Goal: Transaction & Acquisition: Purchase product/service

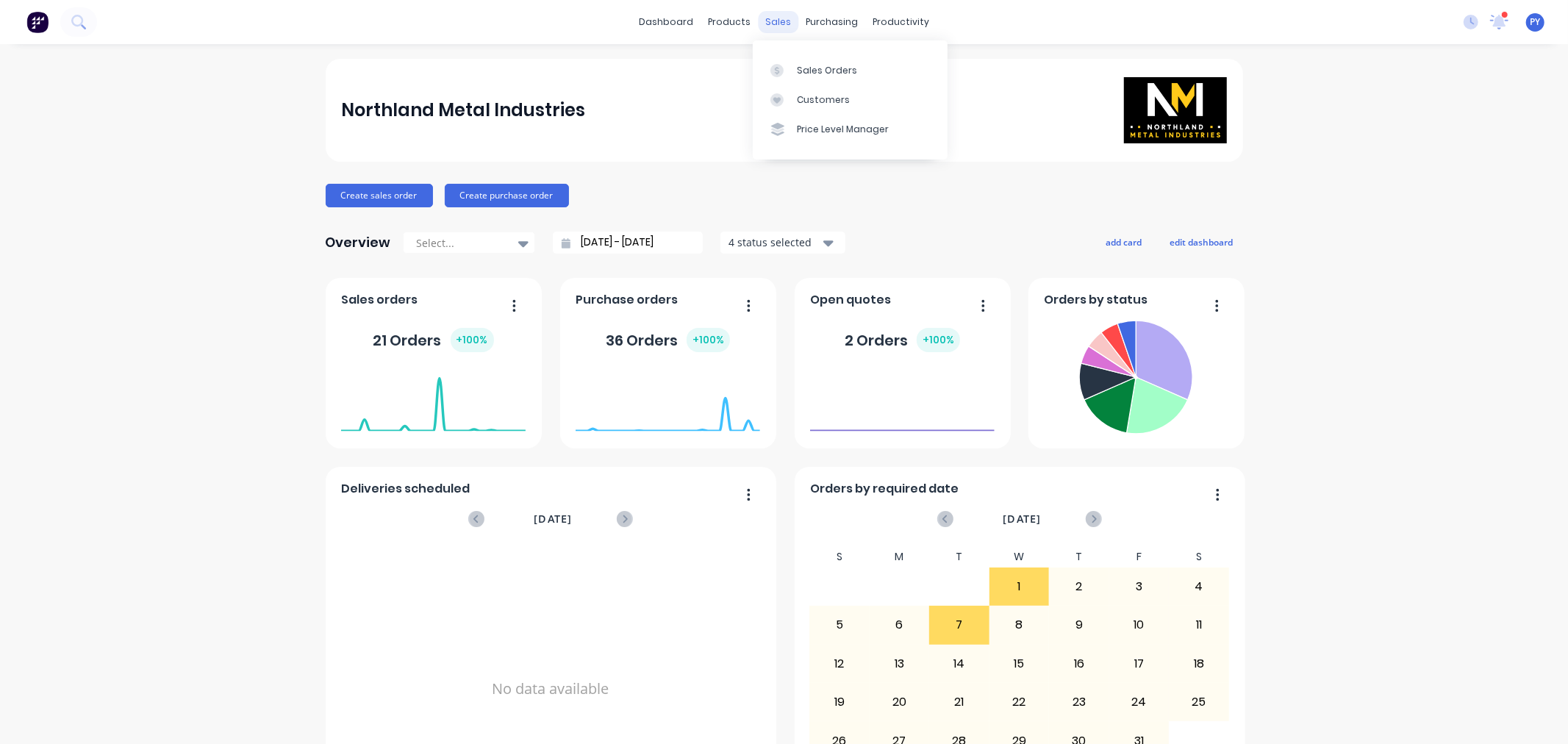
click at [767, 19] on div "sales" at bounding box center [778, 22] width 40 height 22
click at [809, 69] on div "Sales Orders" at bounding box center [827, 70] width 60 height 14
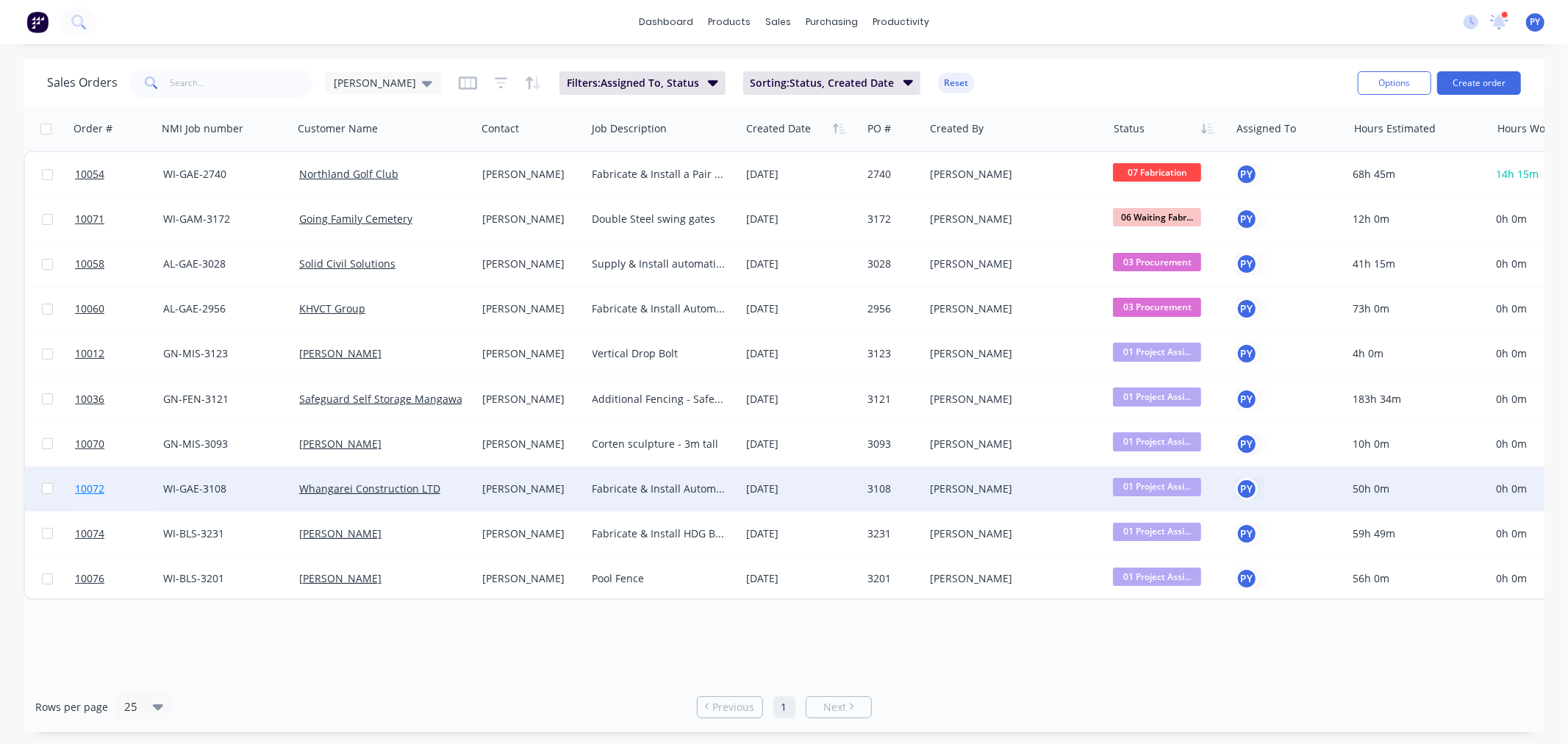
click at [91, 487] on span "10072" at bounding box center [89, 489] width 29 height 15
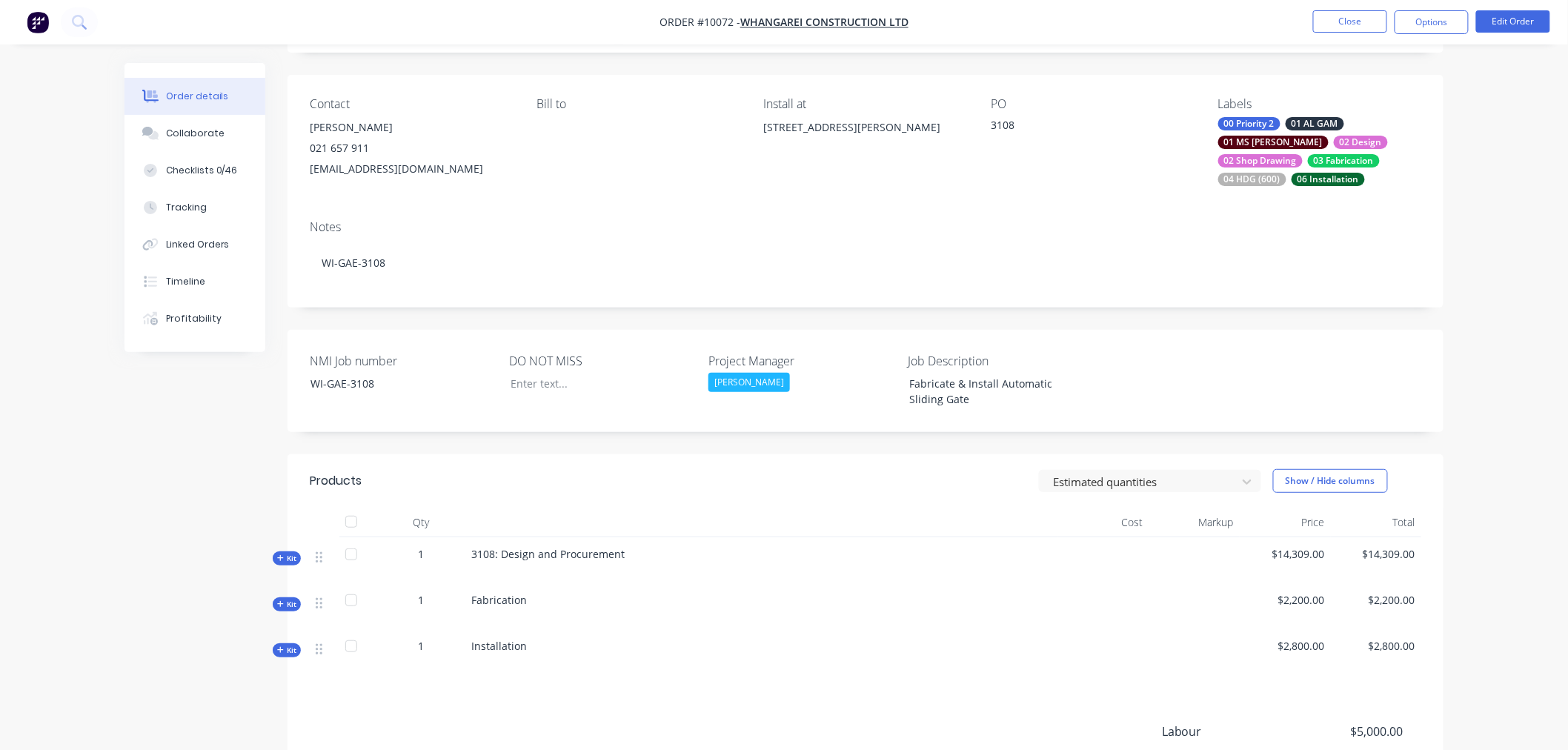
scroll to position [82, 0]
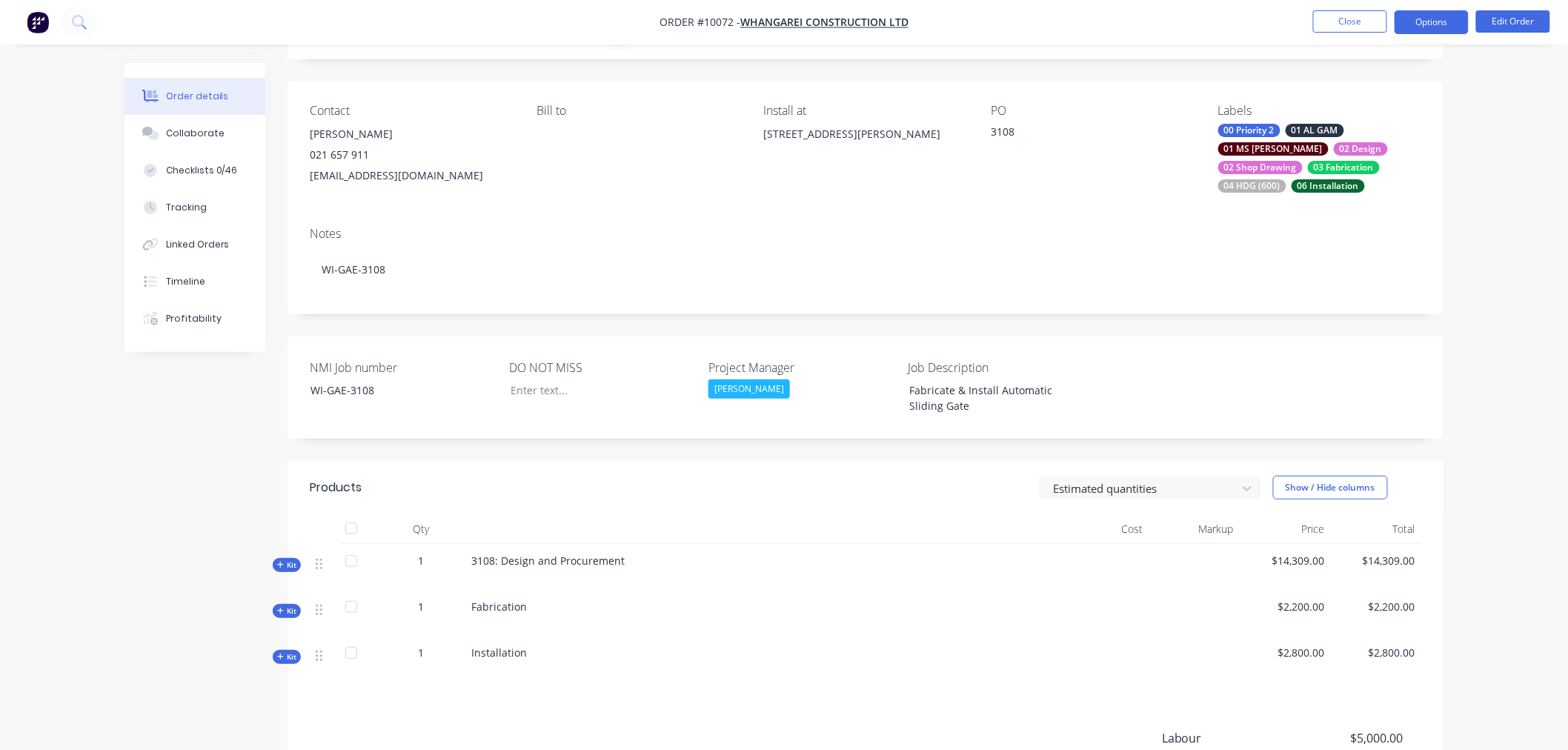
click at [1456, 27] on button "Options" at bounding box center [1432, 22] width 74 height 24
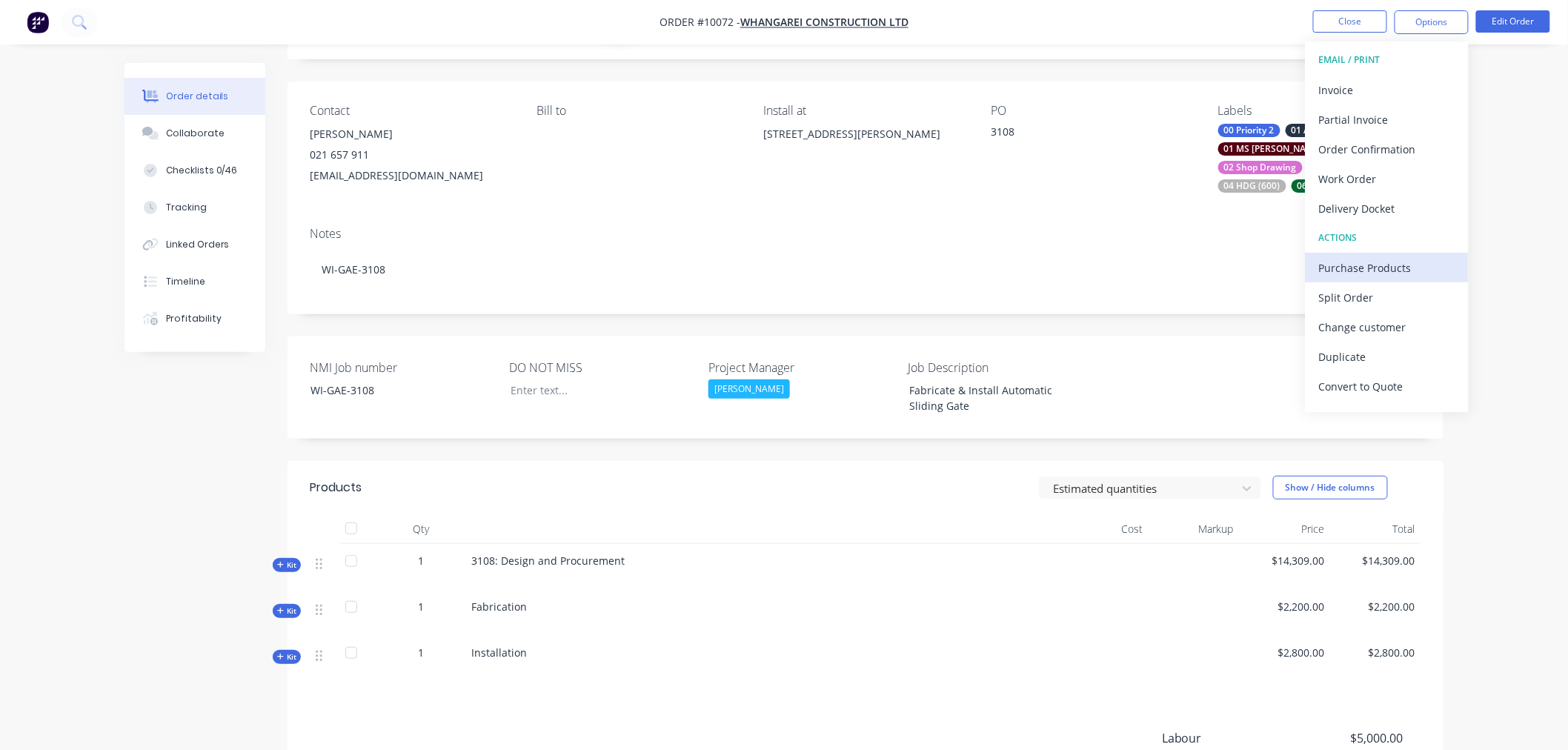
click at [1352, 271] on div "Purchase Products" at bounding box center [1388, 267] width 136 height 21
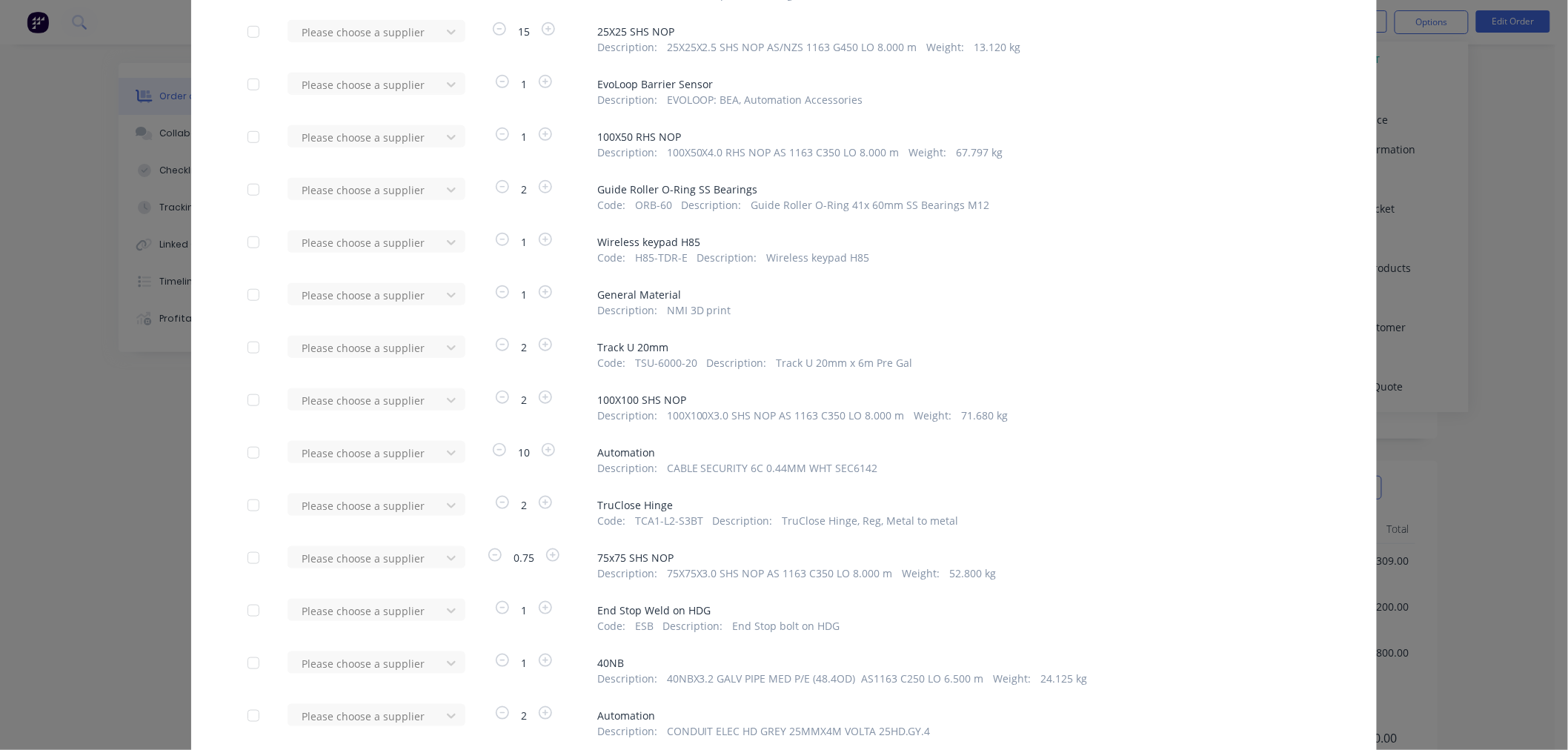
scroll to position [411, 0]
click at [444, 394] on icon at bounding box center [452, 394] width 15 height 15
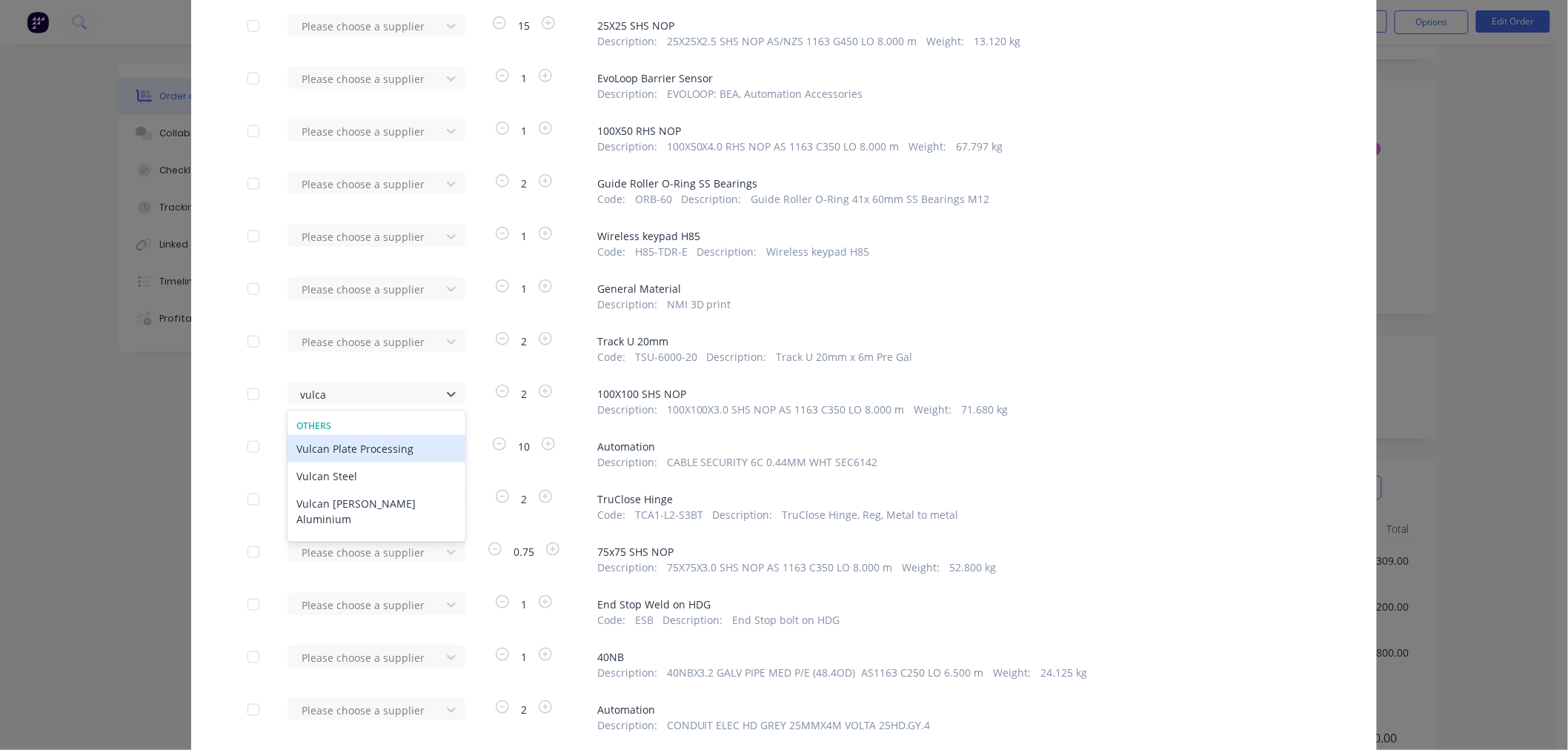
type input "vulcan"
click at [317, 476] on div "Vulcan Steel" at bounding box center [376, 476] width 177 height 28
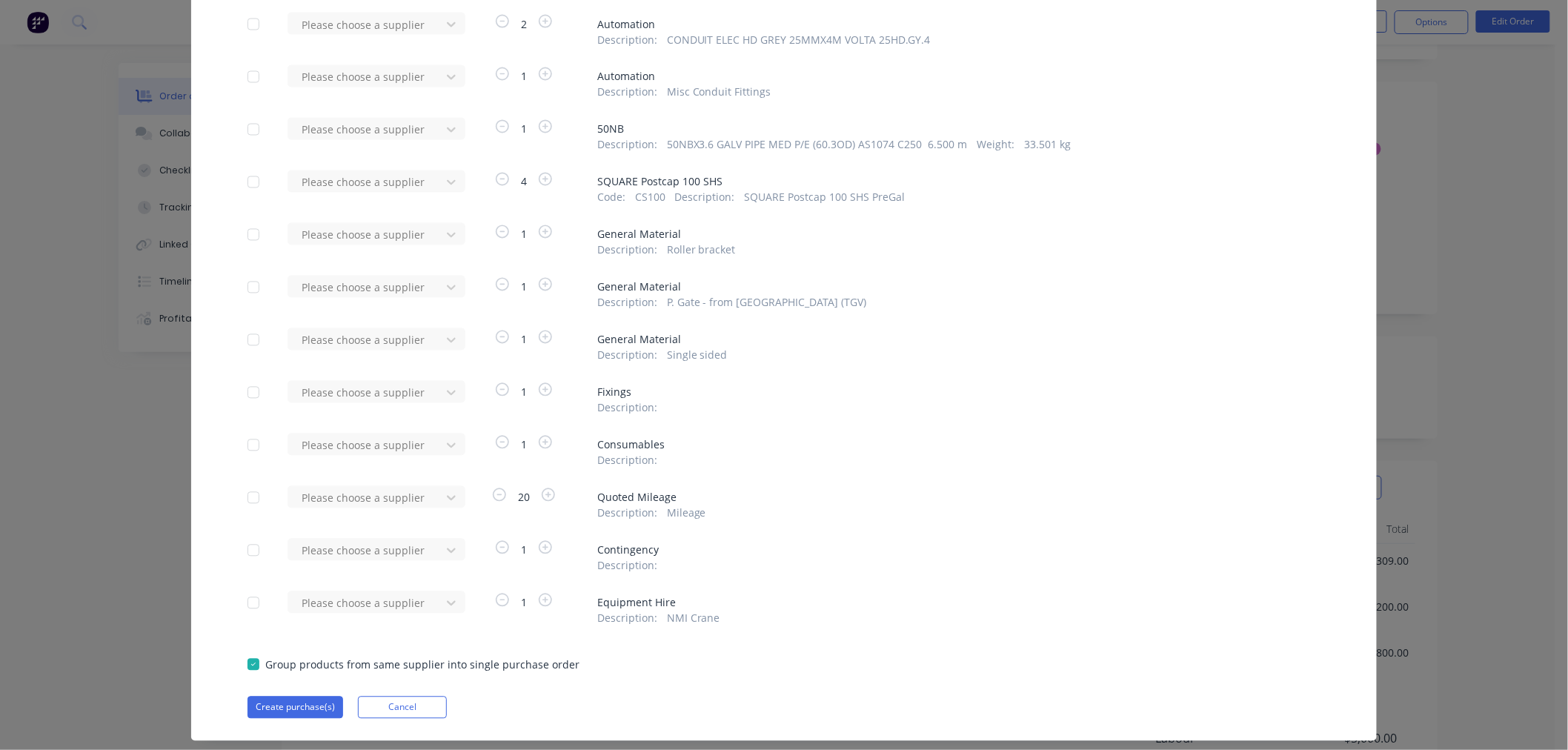
scroll to position [1129, 0]
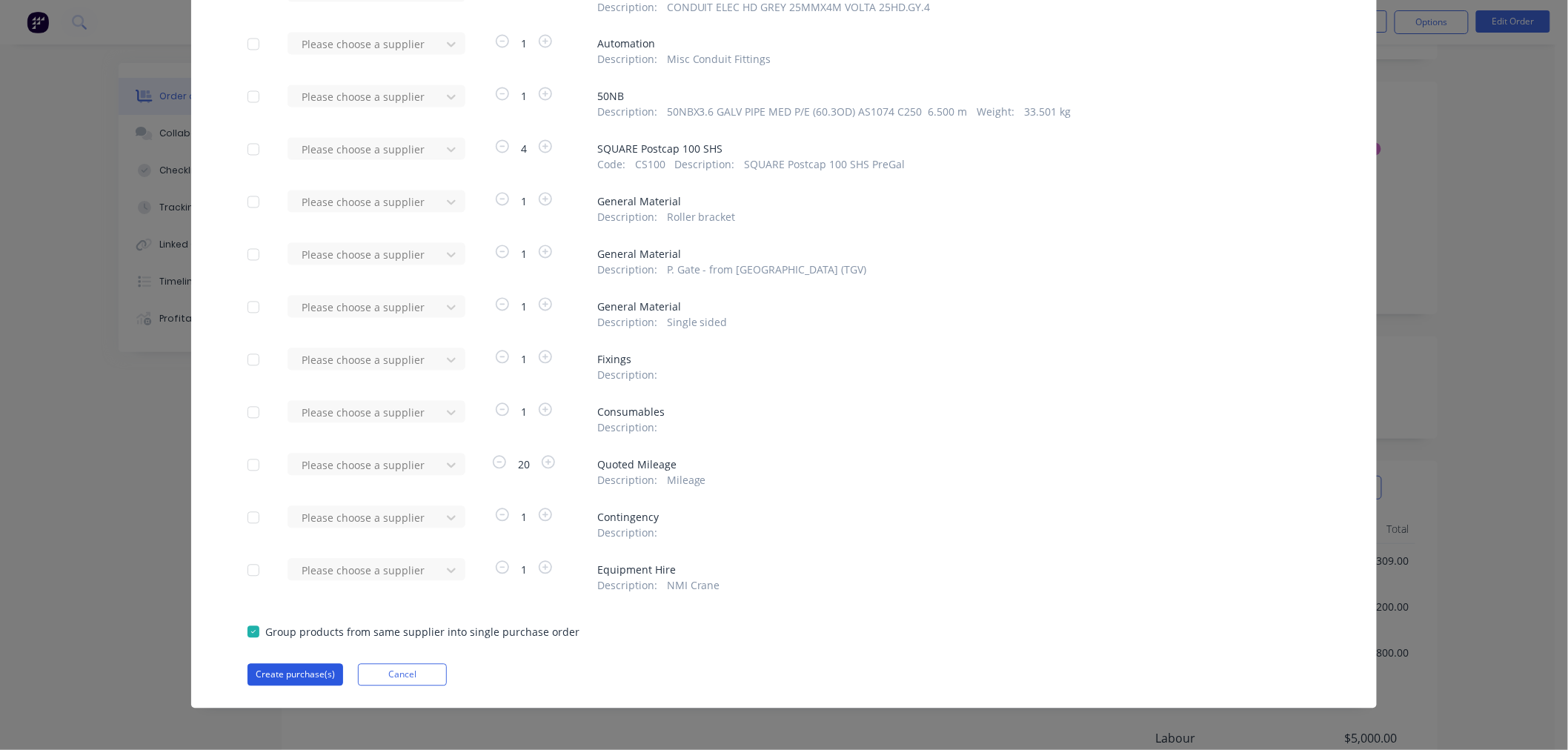
click at [292, 672] on button "Create purchase(s)" at bounding box center [295, 675] width 96 height 22
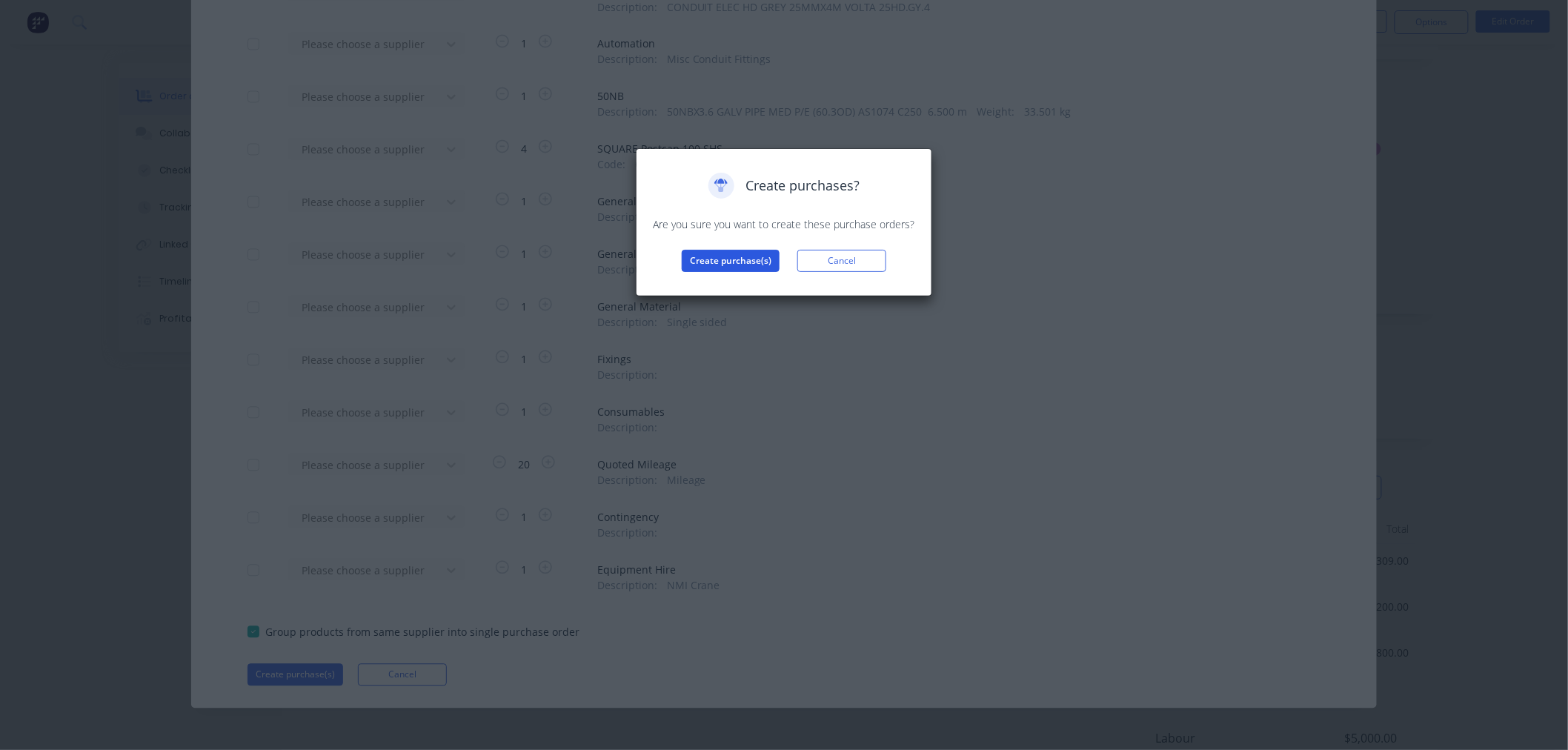
click at [727, 269] on button "Create purchase(s)" at bounding box center [730, 261] width 97 height 22
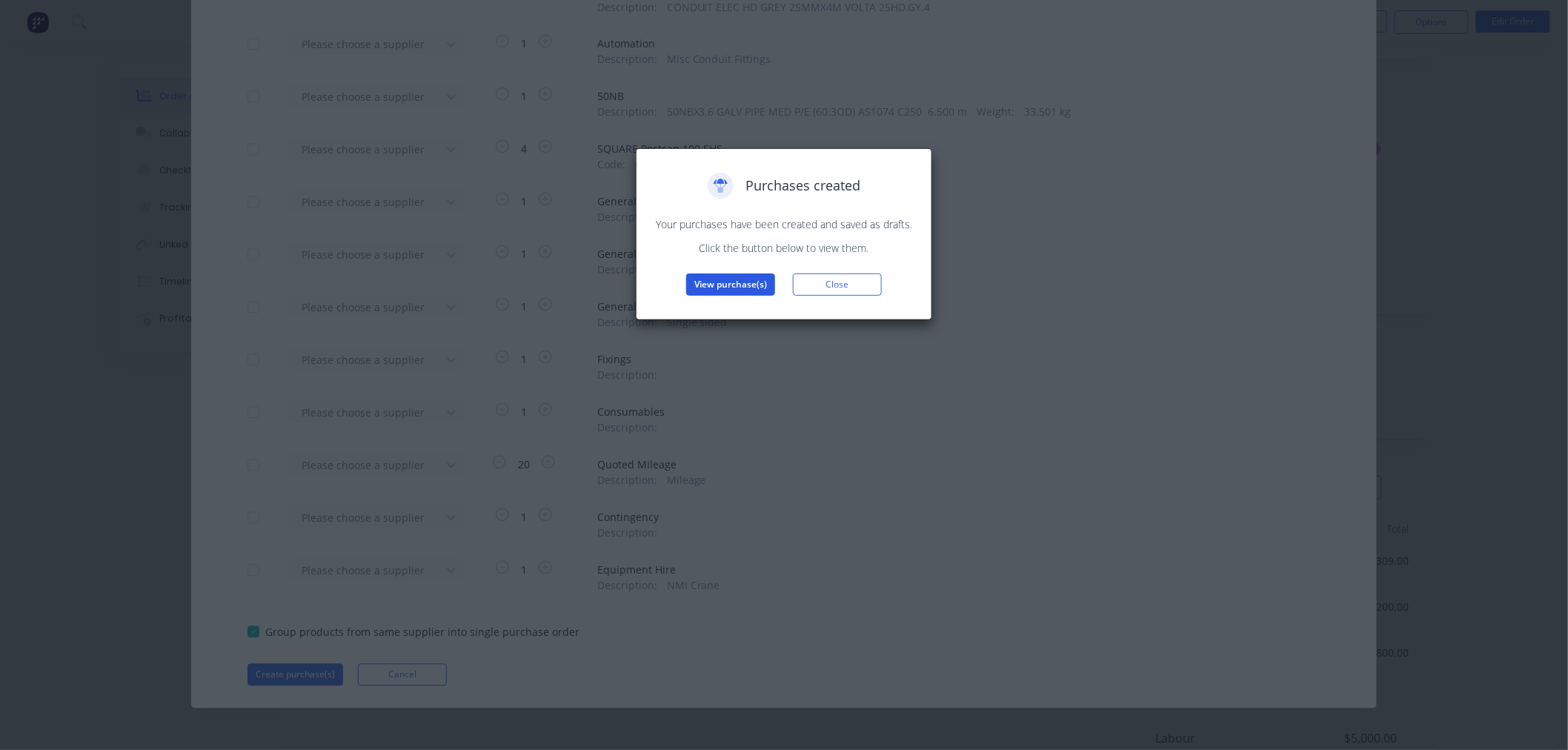
click at [727, 287] on button "View purchase(s)" at bounding box center [730, 284] width 89 height 22
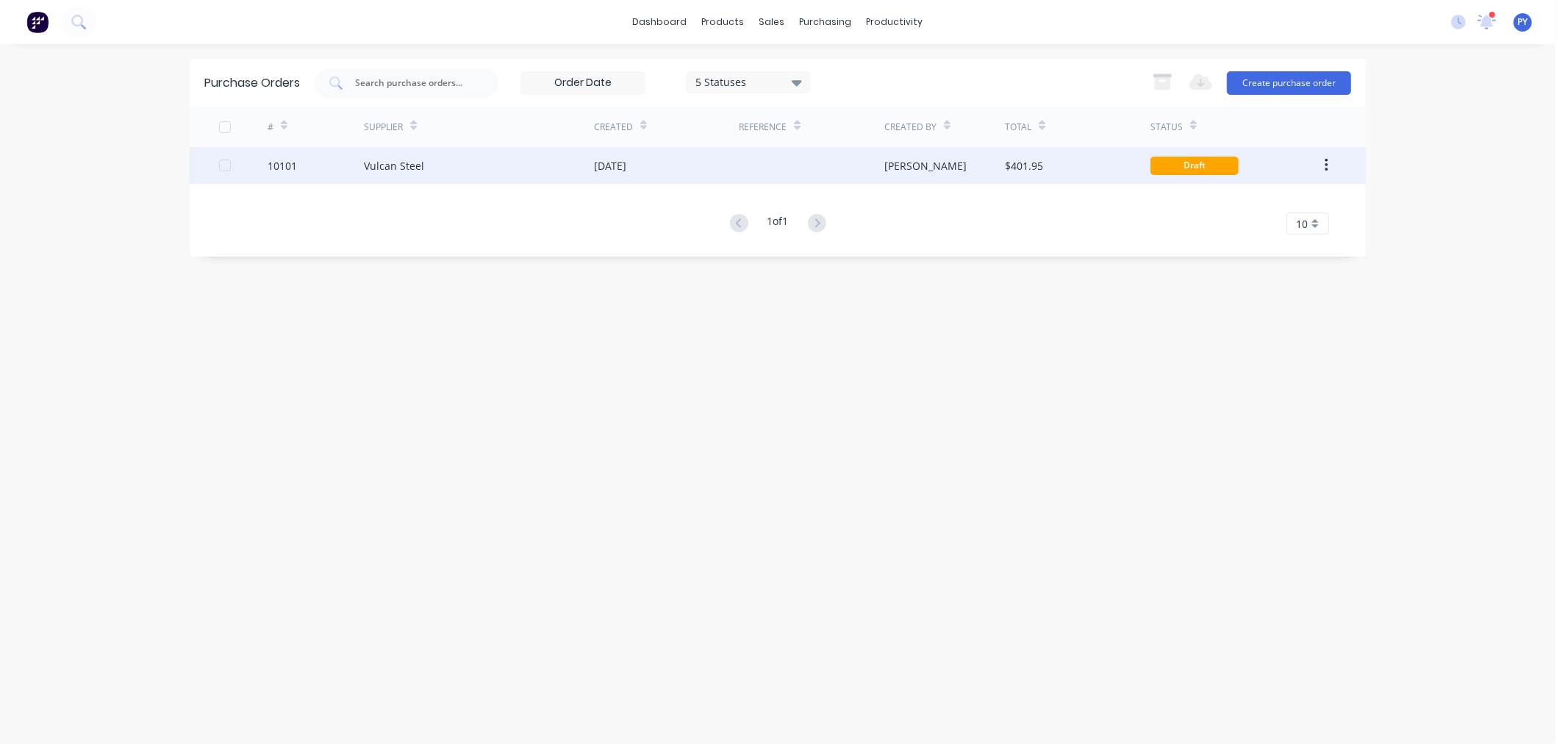
click at [410, 162] on div "Vulcan Steel" at bounding box center [394, 165] width 60 height 16
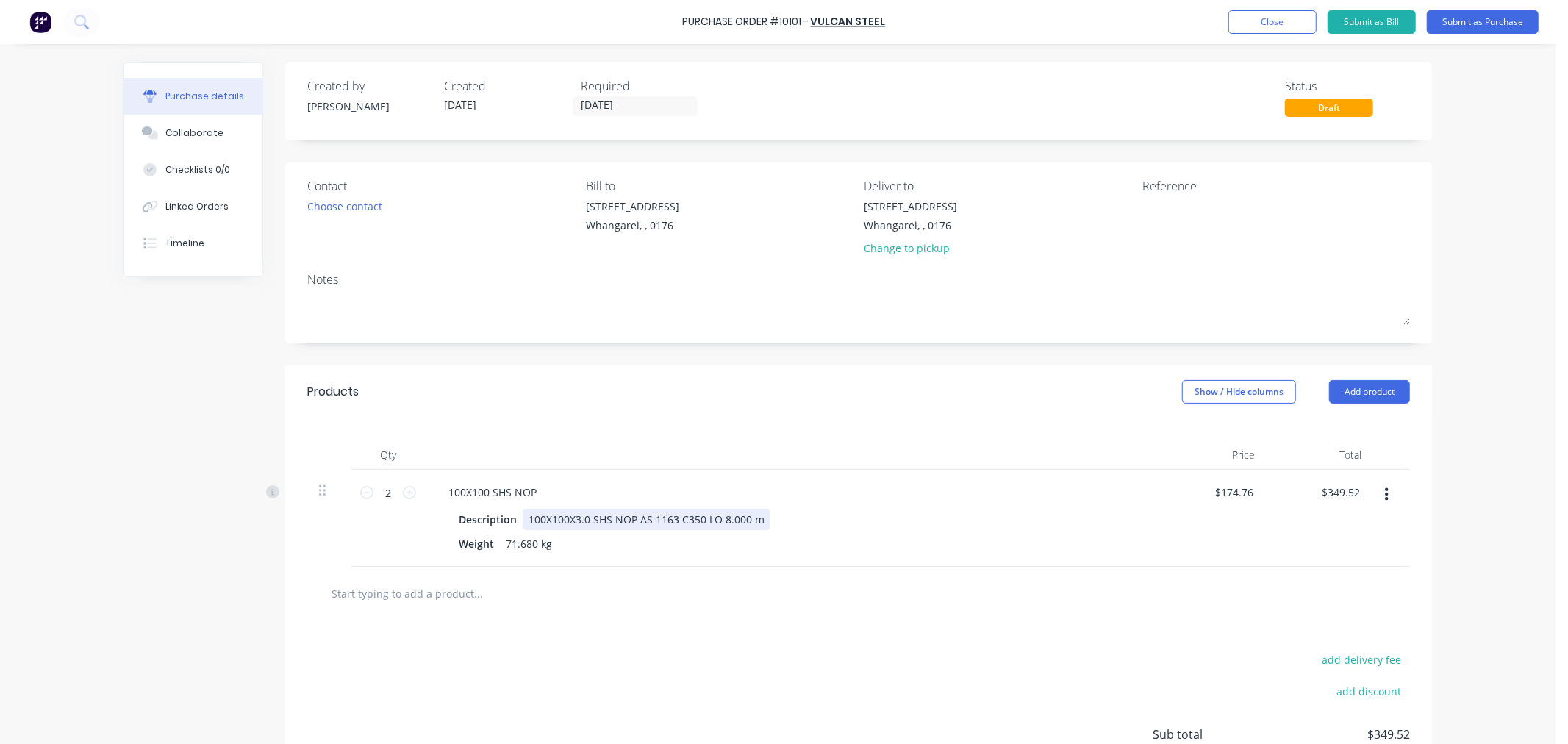
click at [754, 517] on div "100X100X3.0 SHS NOP AS 1163 C350 LO 8.000 m" at bounding box center [647, 519] width 248 height 21
drag, startPoint x: 754, startPoint y: 517, endPoint x: 524, endPoint y: 520, distance: 230.0
click at [524, 520] on div "100X100X3.0 SHS NOP AS 1163 C350 LO 8.000 m" at bounding box center [647, 519] width 248 height 21
paste div
click at [805, 525] on div "Description 100X100X3.0 SHS GALV AS 1163 C350 LO 8.000 m" at bounding box center [789, 519] width 673 height 21
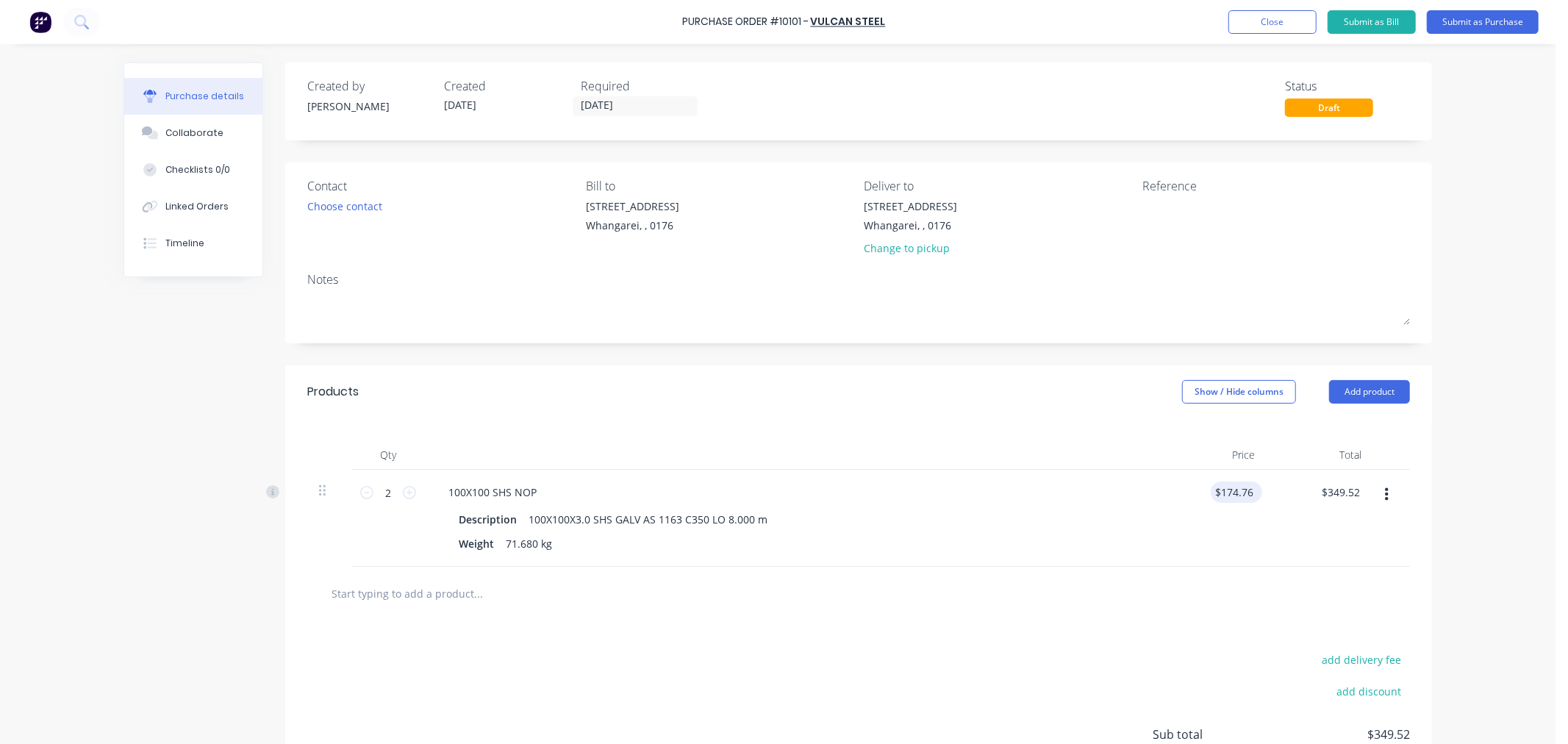
click at [1251, 492] on div "$174.76 $174.76" at bounding box center [1236, 491] width 51 height 21
click at [1250, 494] on input "174.76" at bounding box center [1237, 491] width 40 height 21
drag, startPoint x: 1250, startPoint y: 494, endPoint x: 1216, endPoint y: 494, distance: 34.0
click at [1217, 494] on input "174.76" at bounding box center [1237, 491] width 40 height 21
type input "$207.87"
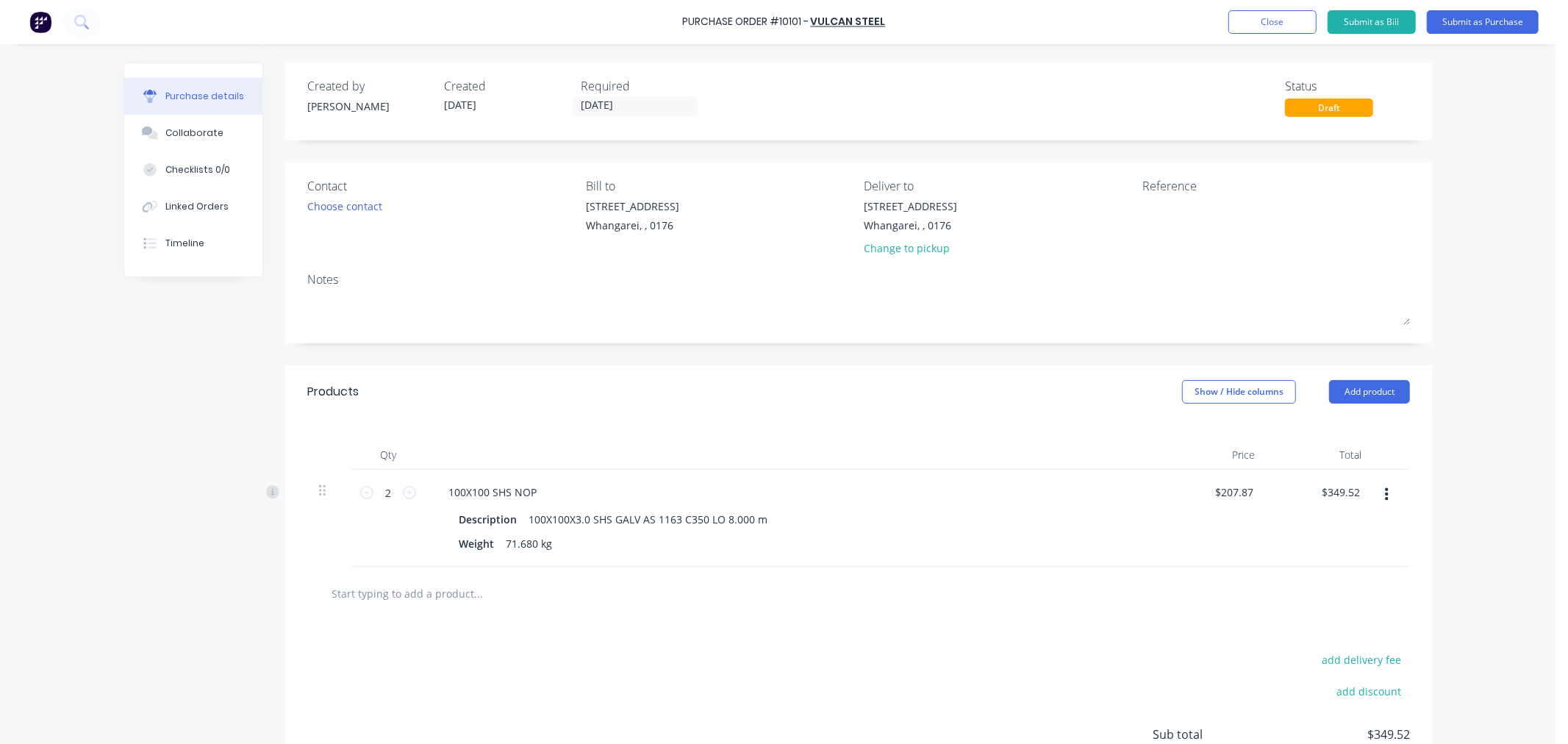
type input "$415.74"
click at [1158, 608] on div at bounding box center [858, 593] width 1103 height 54
click at [1161, 630] on div "add delivery fee add discount Sub total $415.74 Tax $62.36 Total $478.10" at bounding box center [858, 740] width 1147 height 242
click at [1480, 20] on button "Submit as Purchase" at bounding box center [1482, 22] width 111 height 24
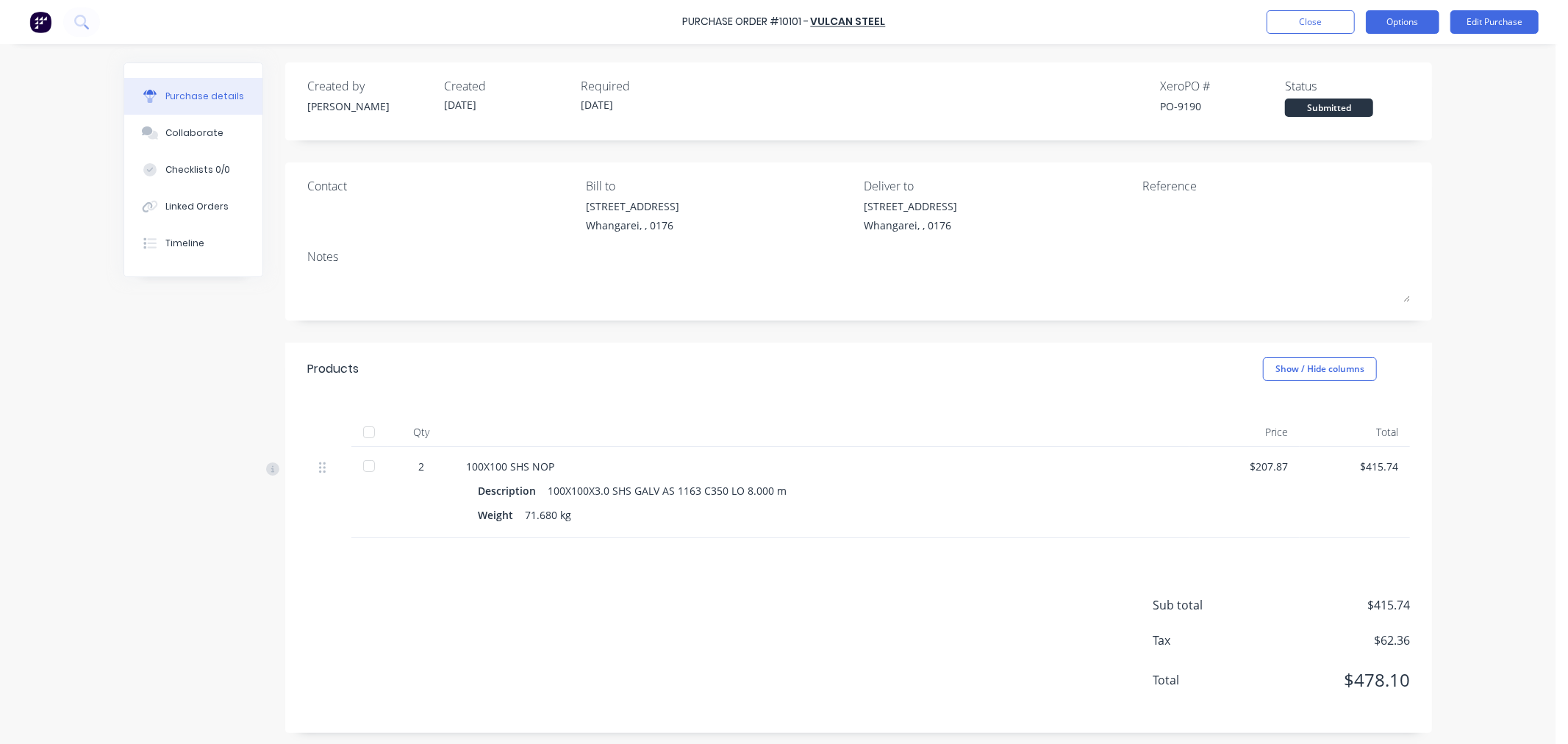
click at [1405, 24] on button "Options" at bounding box center [1402, 22] width 74 height 24
click at [1357, 57] on div "Print / Email" at bounding box center [1369, 59] width 113 height 21
click at [1349, 119] on div "Without pricing" at bounding box center [1369, 118] width 113 height 21
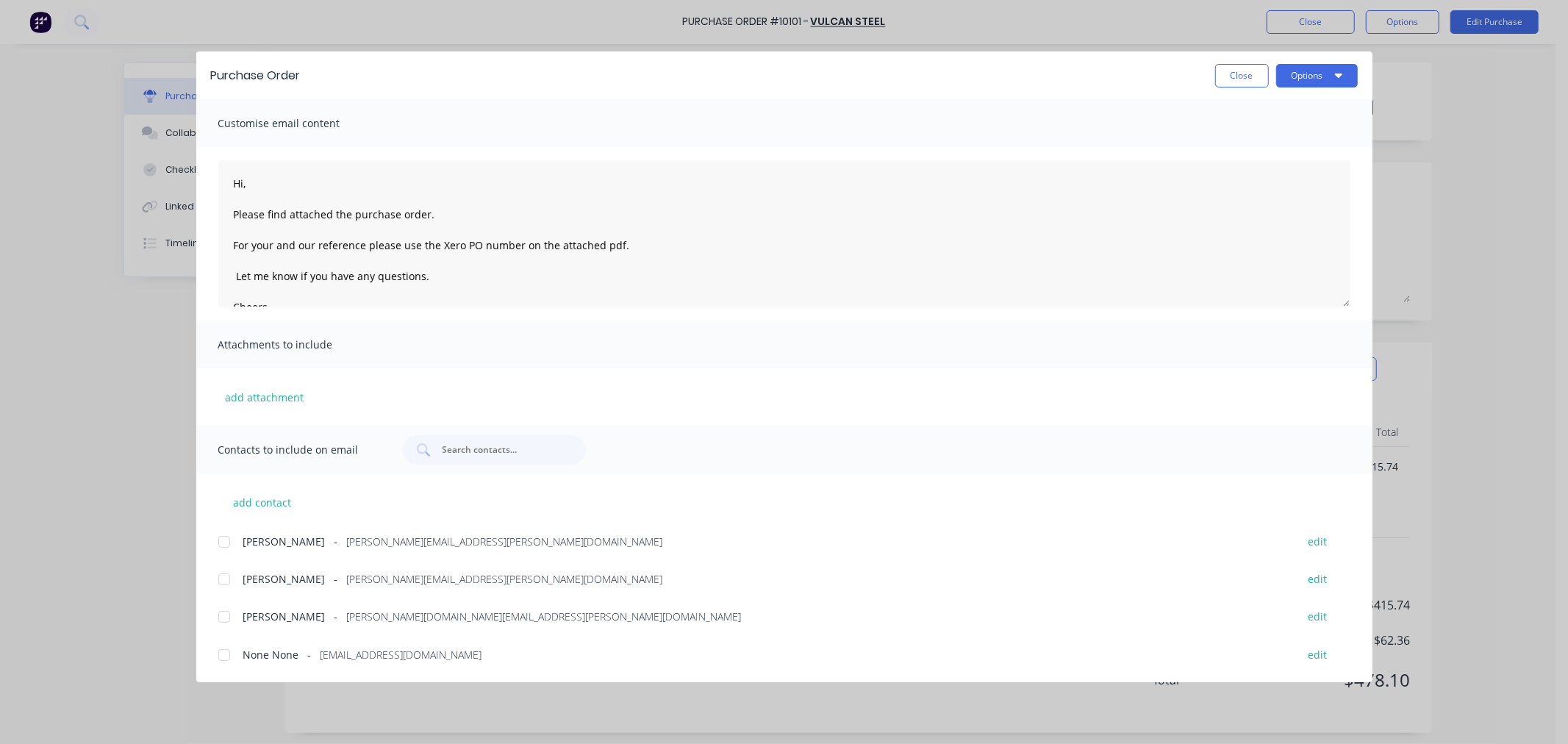
click at [222, 540] on div at bounding box center [224, 542] width 29 height 29
click at [1335, 75] on icon "button" at bounding box center [1338, 76] width 7 height 5
click at [1250, 169] on div "Email" at bounding box center [1288, 170] width 113 height 21
click at [1226, 70] on button "Close" at bounding box center [1241, 76] width 54 height 24
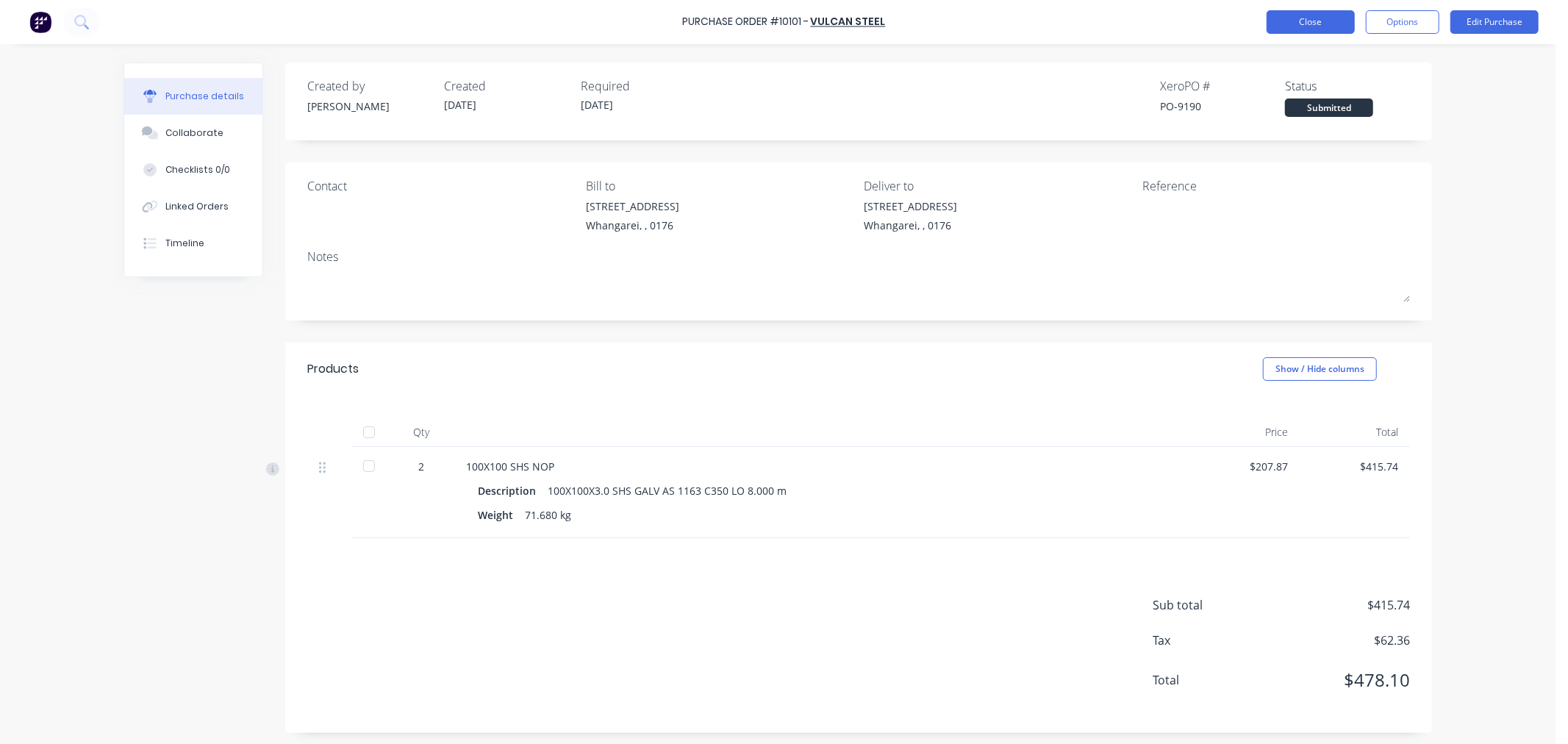
click at [1303, 25] on button "Close" at bounding box center [1311, 22] width 88 height 24
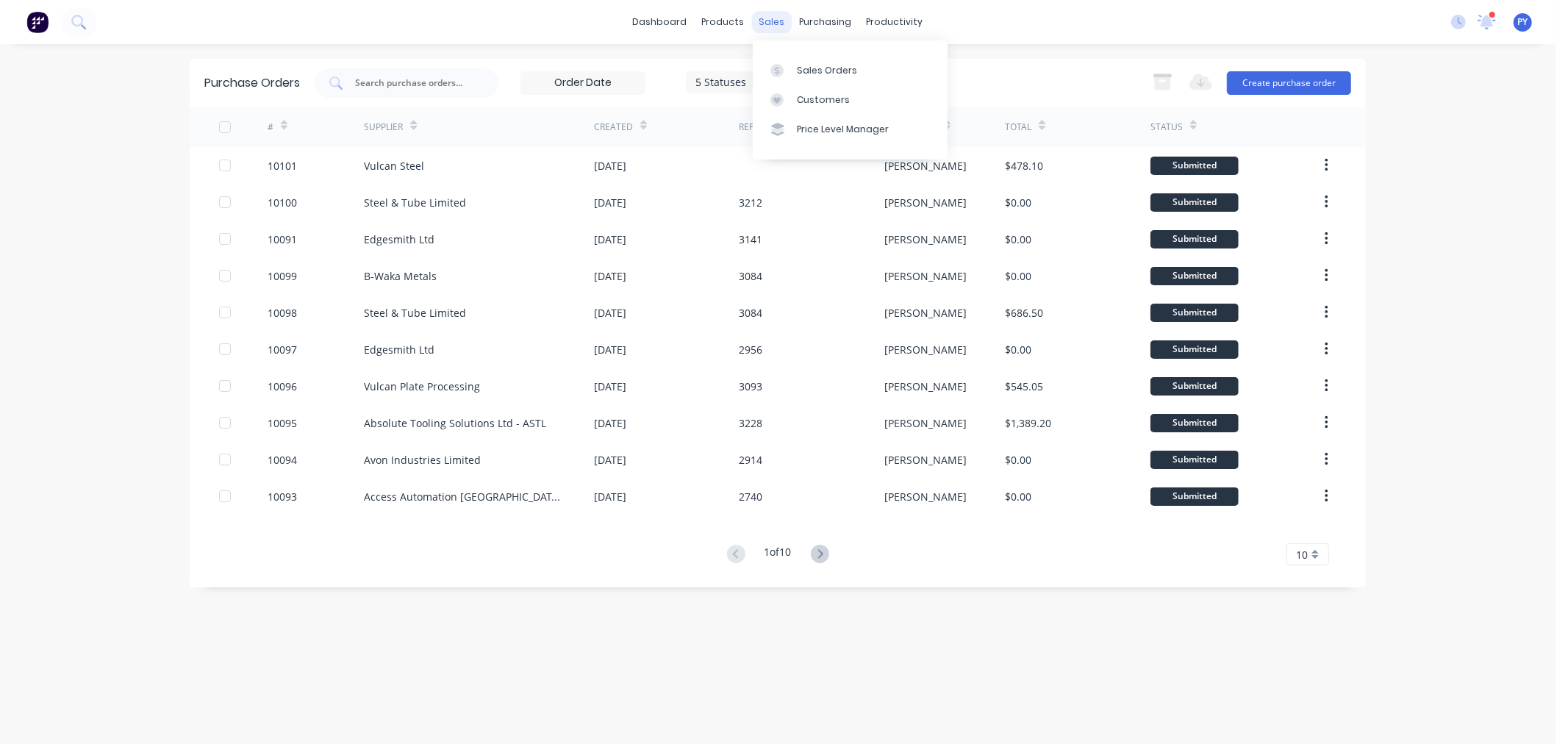
click at [765, 18] on div "sales" at bounding box center [772, 22] width 40 height 22
click at [804, 70] on div "Sales Orders" at bounding box center [827, 70] width 60 height 14
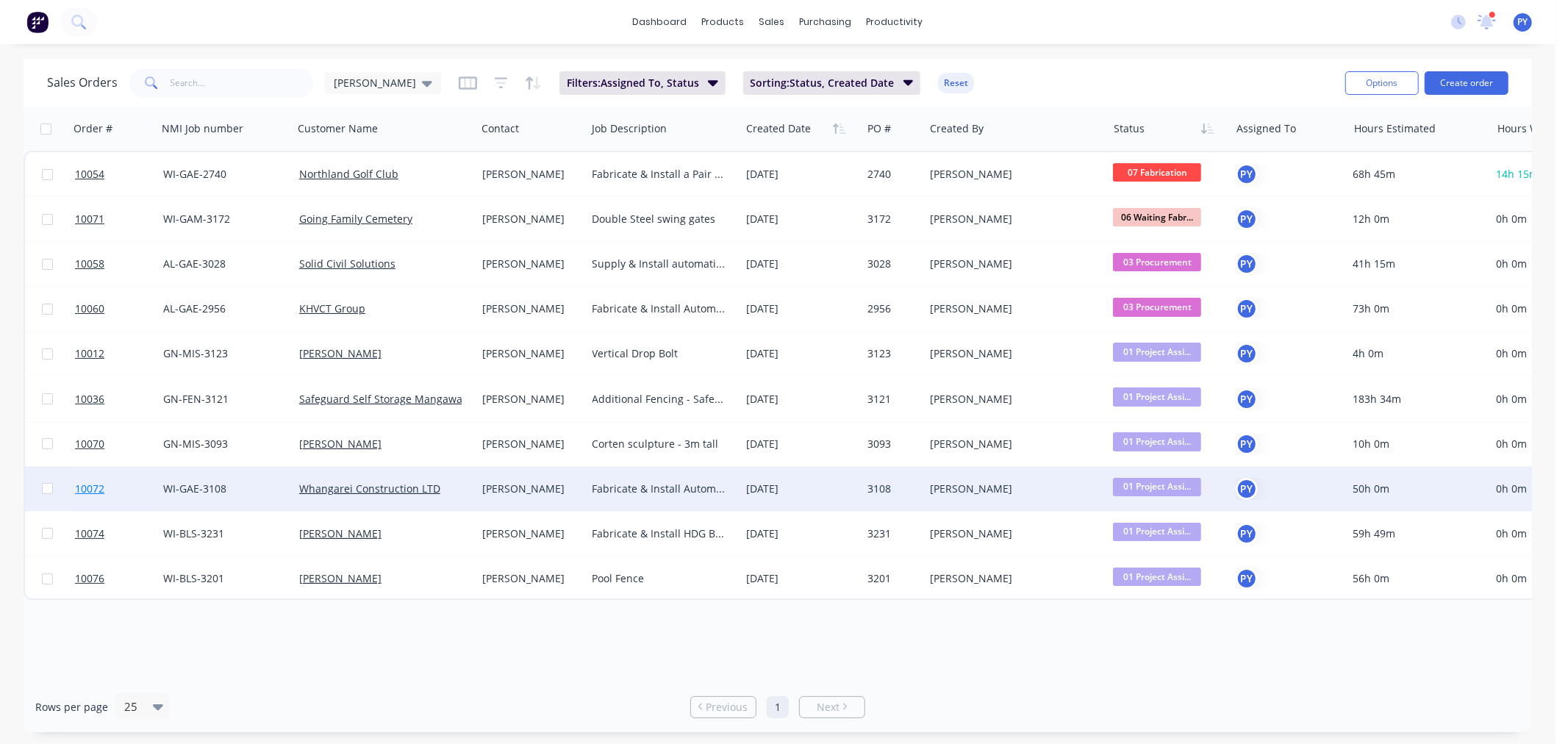
click at [87, 488] on span "10072" at bounding box center [89, 489] width 29 height 15
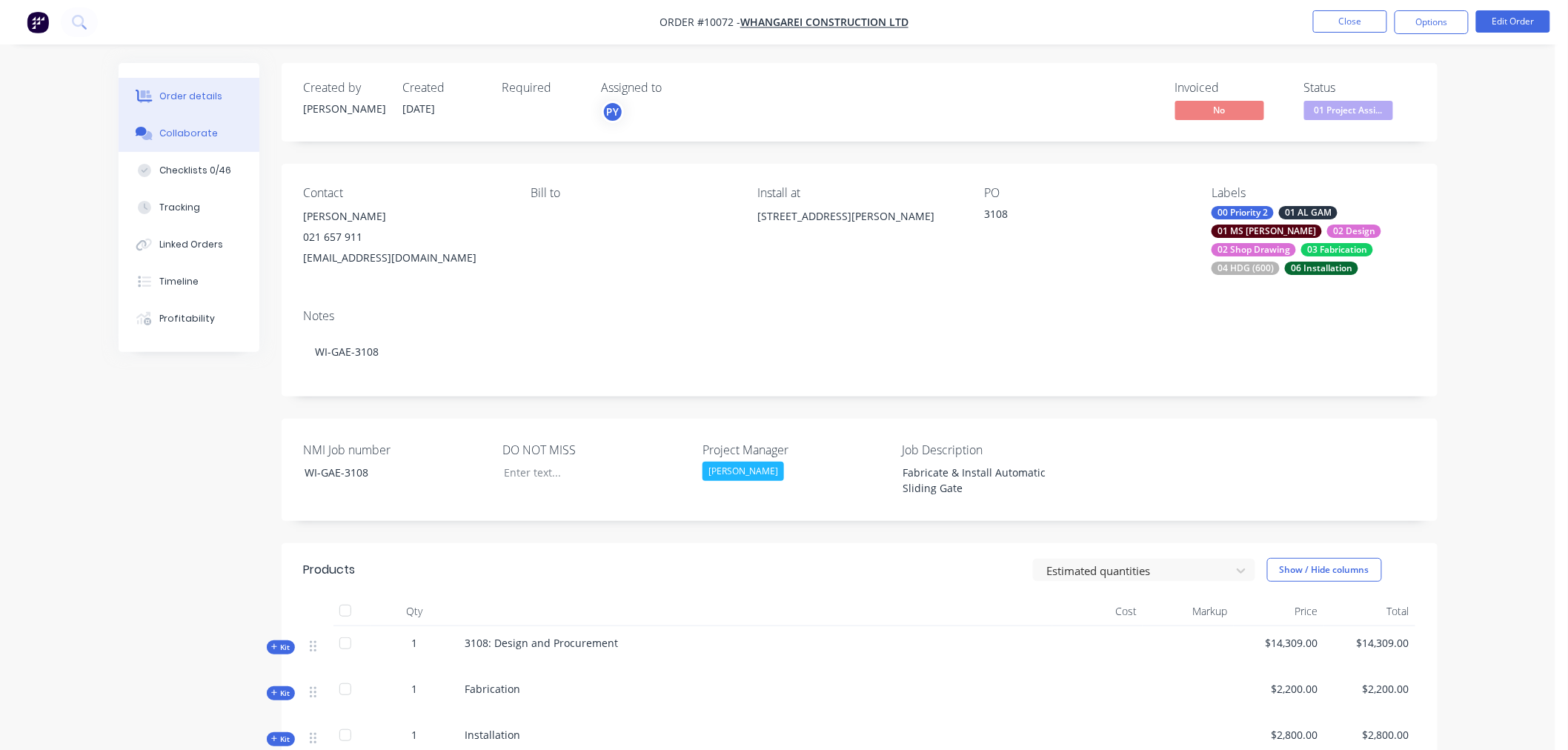
click at [175, 134] on div "Collaborate" at bounding box center [189, 133] width 59 height 14
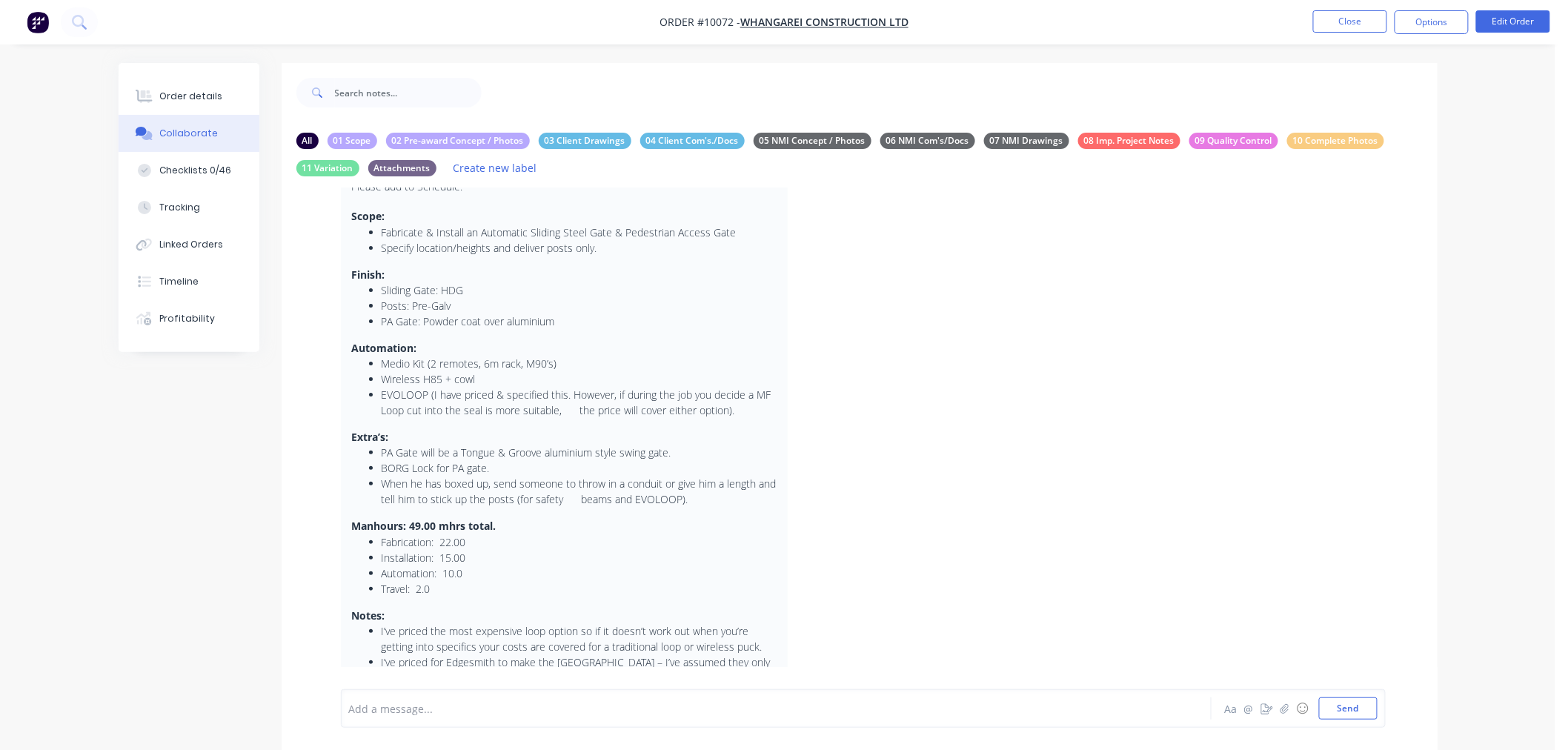
scroll to position [82, 0]
